Goal: Information Seeking & Learning: Learn about a topic

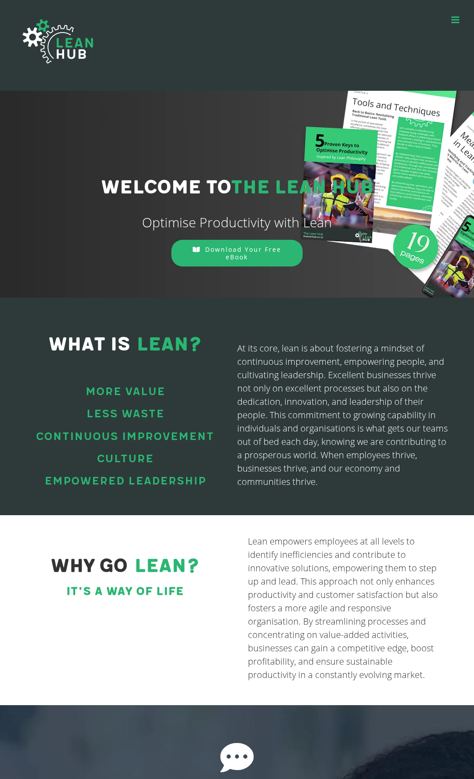
click at [448, 19] on div "HOME ABOUT PROGRAMMES SUCCESS STORIES CONTACT PROCESS PRODUCTIVITY INSIGHTS HOM…" at bounding box center [236, 45] width 447 height 73
click at [456, 19] on link "Toggle mobile menu" at bounding box center [455, 19] width 9 height 9
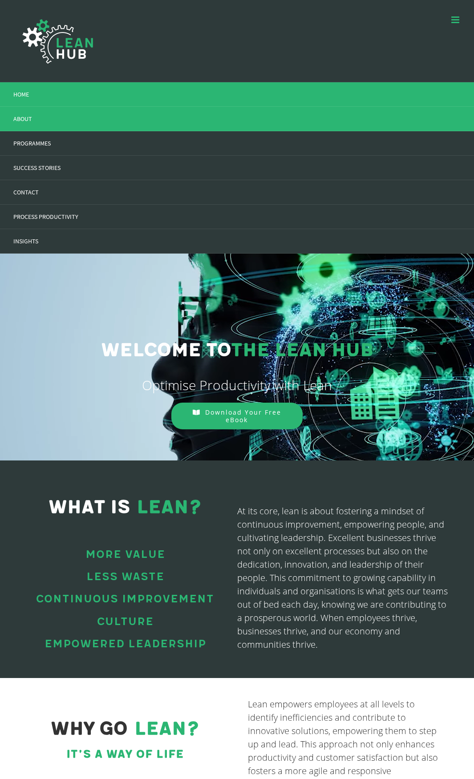
click at [41, 125] on link "ABOUT" at bounding box center [237, 119] width 474 height 24
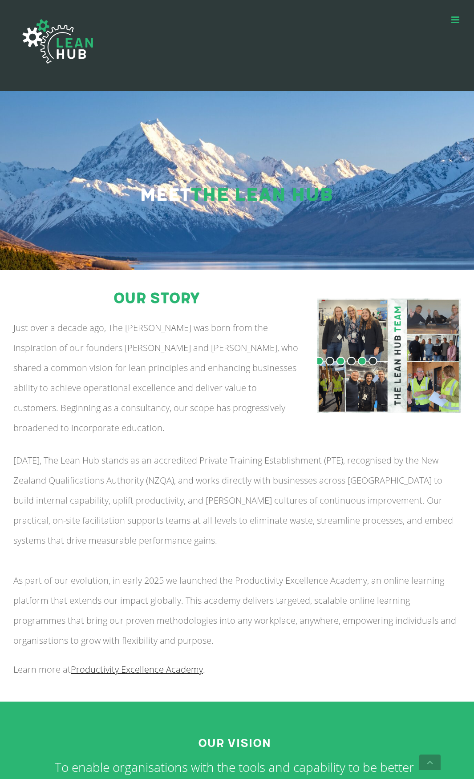
click at [454, 20] on link "Toggle mobile menu" at bounding box center [455, 19] width 9 height 9
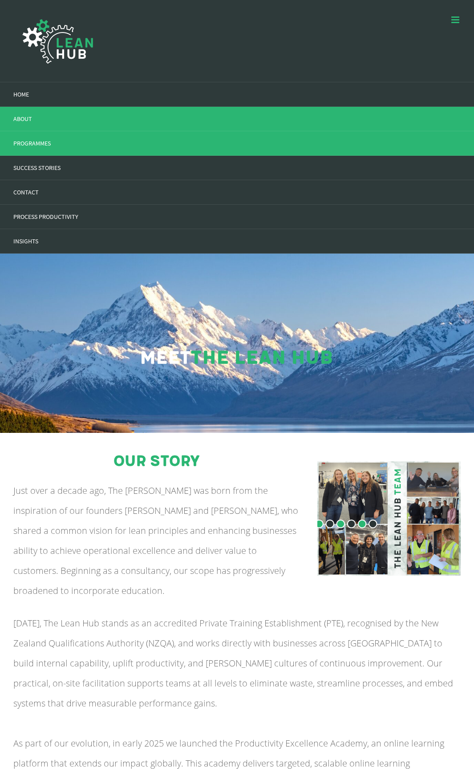
click at [55, 142] on link "PROGRAMMES" at bounding box center [237, 143] width 474 height 24
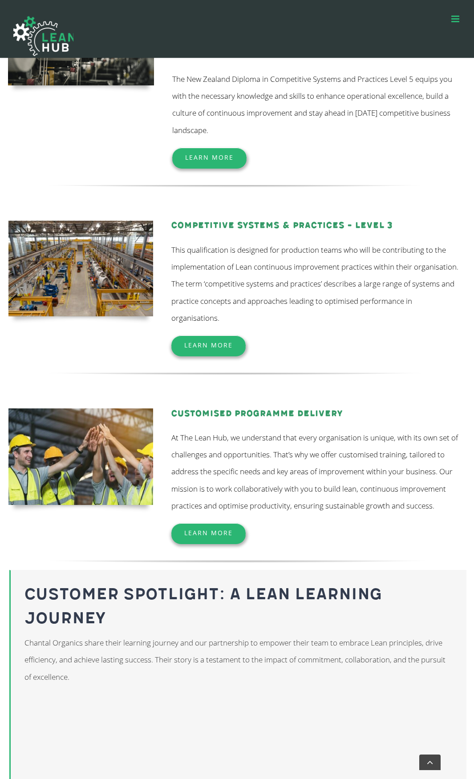
scroll to position [121, 0]
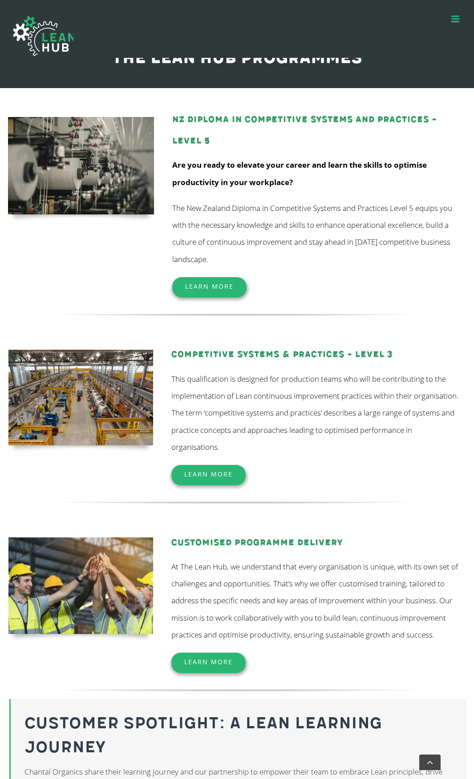
click at [229, 285] on span "Learn More" at bounding box center [209, 286] width 48 height 8
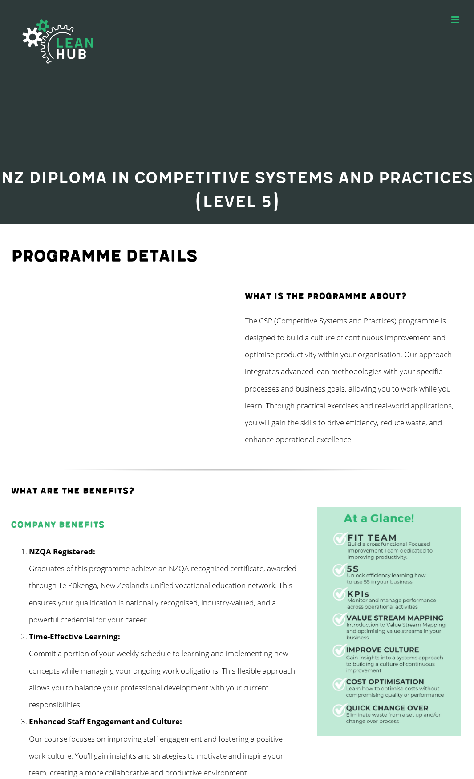
click at [460, 23] on link "Toggle mobile menu" at bounding box center [455, 19] width 9 height 9
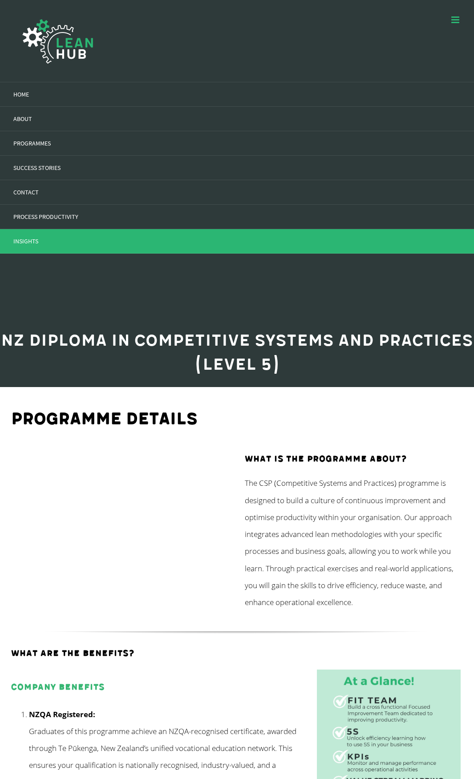
click at [32, 247] on link "INSIGHTS" at bounding box center [237, 241] width 474 height 24
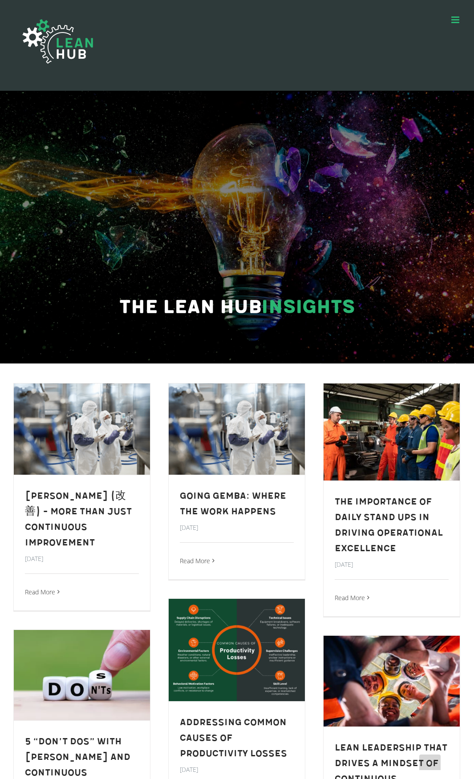
click at [92, 55] on img at bounding box center [57, 41] width 89 height 63
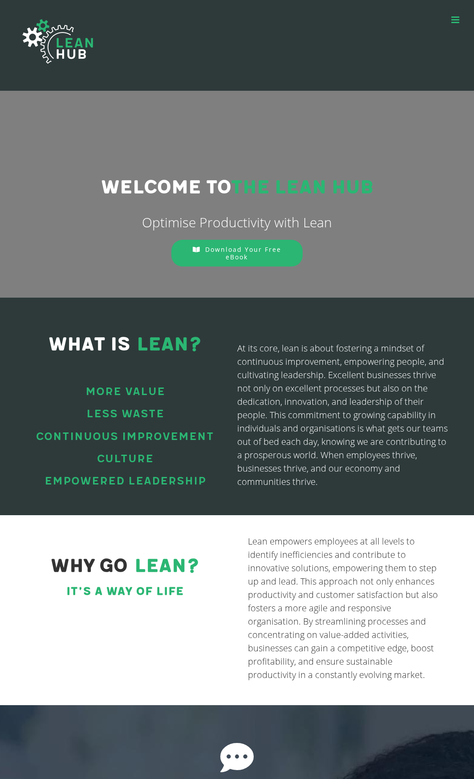
click at [456, 25] on div "HOME ABOUT PROGRAMMES SUCCESS STORIES CONTACT PROCESS PRODUCTIVITY INSIGHTS HOM…" at bounding box center [236, 45] width 447 height 73
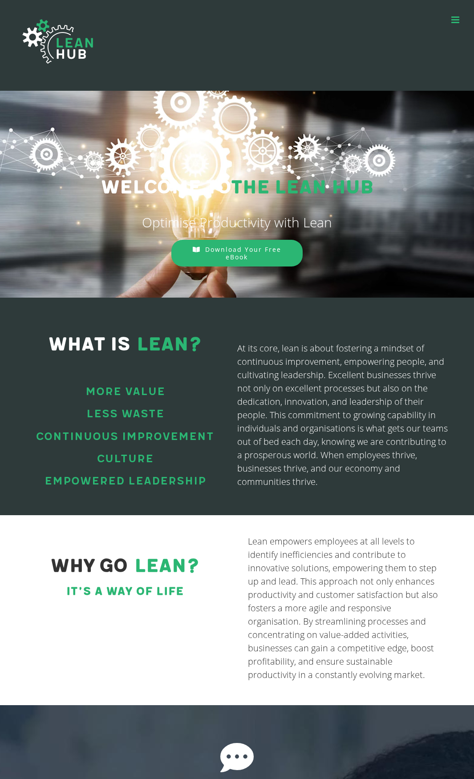
click at [453, 18] on link "Toggle mobile menu" at bounding box center [455, 19] width 9 height 9
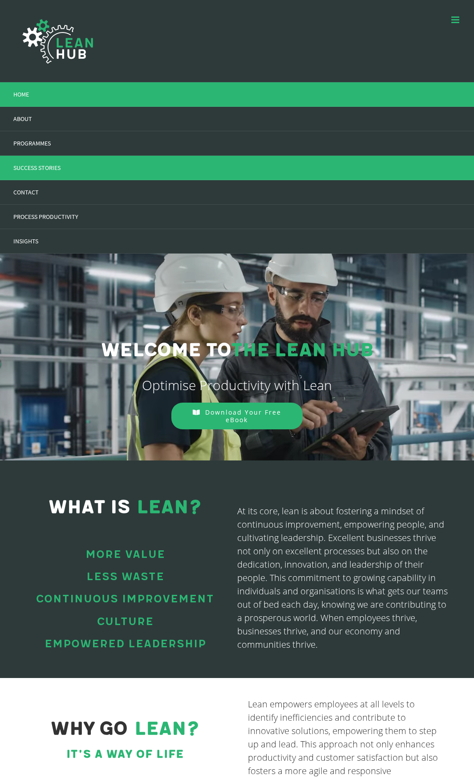
click at [52, 170] on span "SUCCESS STORIES" at bounding box center [36, 168] width 47 height 8
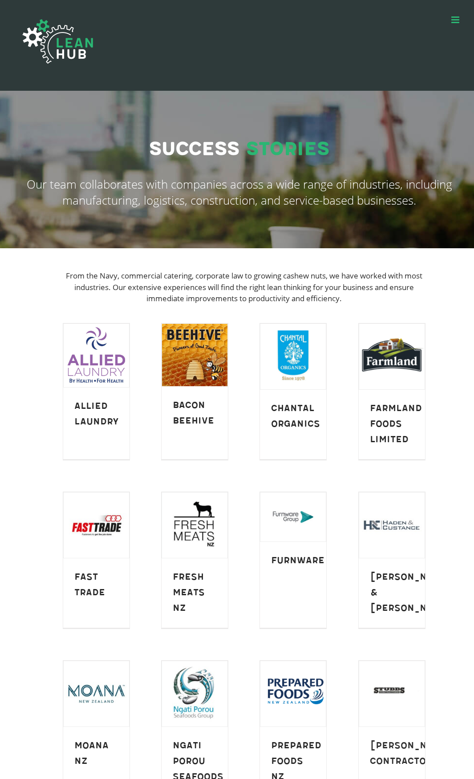
click at [454, 17] on link "Toggle mobile menu" at bounding box center [455, 19] width 9 height 9
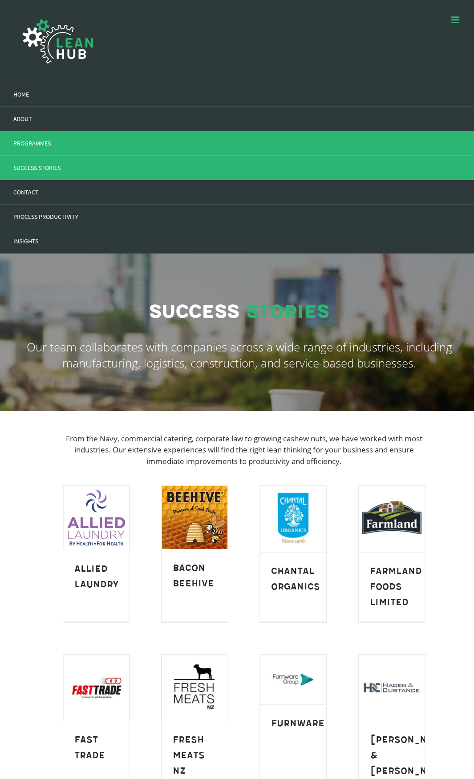
click at [48, 138] on link "PROGRAMMES" at bounding box center [237, 143] width 474 height 24
